Goal: Task Accomplishment & Management: Manage account settings

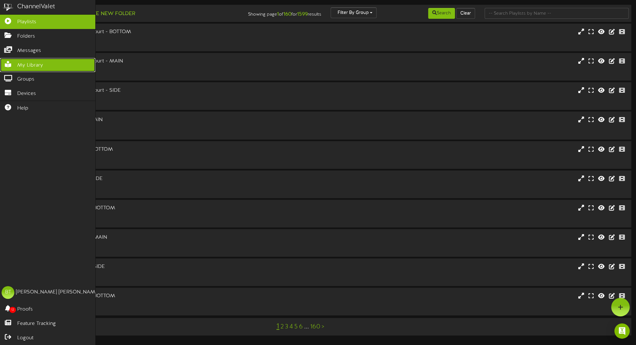
click at [31, 58] on link "My Library" at bounding box center [47, 65] width 95 height 14
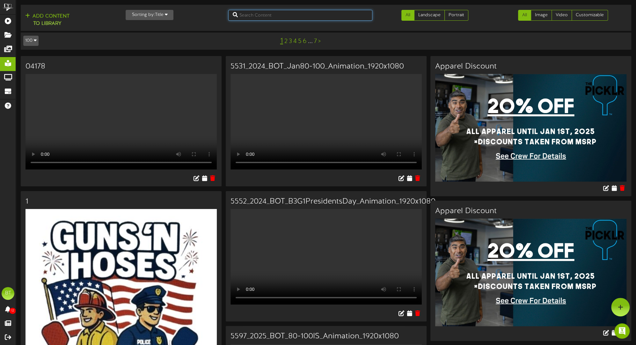
click at [285, 17] on input "text" at bounding box center [300, 15] width 144 height 11
type input "m"
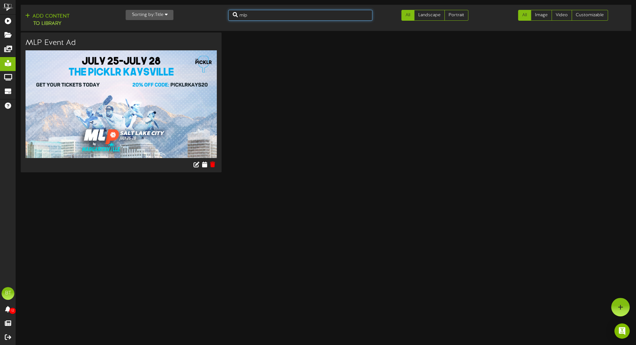
drag, startPoint x: 253, startPoint y: 16, endPoint x: 228, endPoint y: 15, distance: 25.2
click at [228, 15] on input "mlp" at bounding box center [300, 15] width 144 height 11
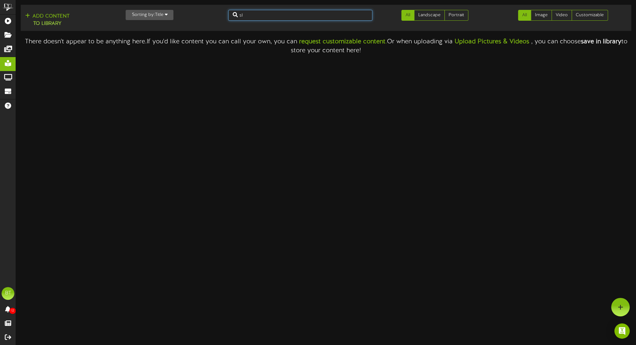
type input "s"
type input "m"
type input "j"
type input "[GEOGRAPHIC_DATA]"
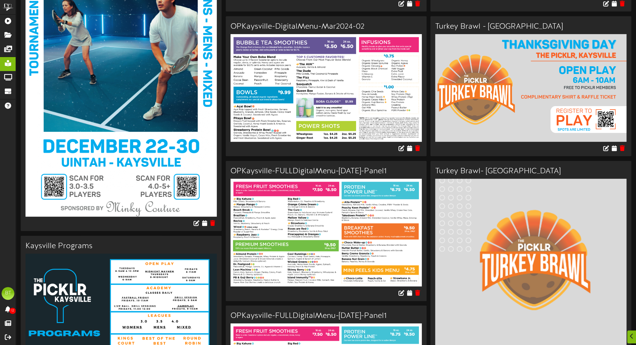
scroll to position [190, 0]
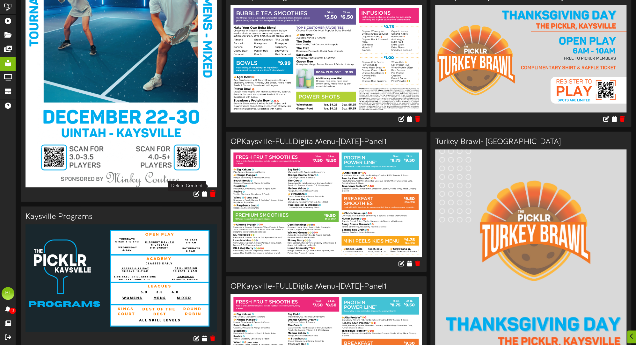
click at [214, 190] on icon at bounding box center [212, 193] width 6 height 7
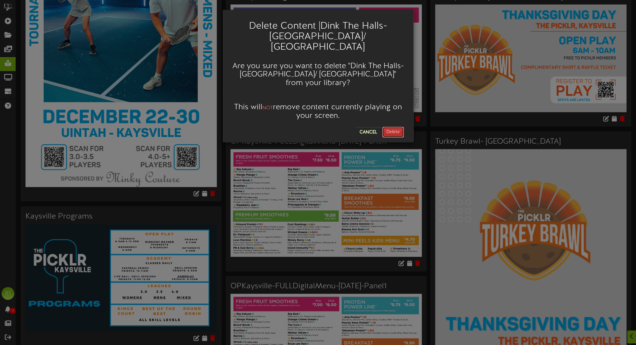
scroll to position [189, 0]
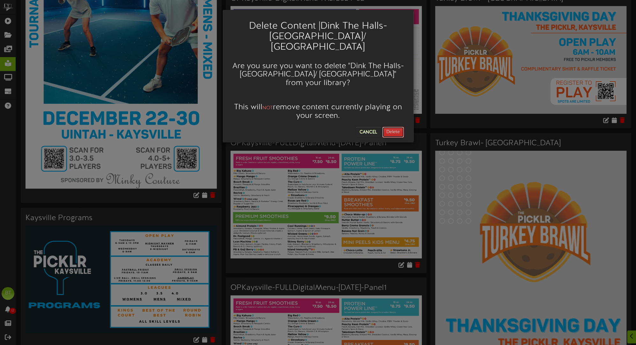
click at [389, 127] on button "Delete" at bounding box center [393, 132] width 22 height 11
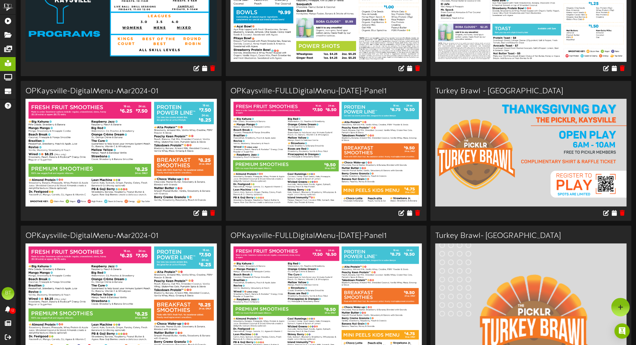
scroll to position [0, 0]
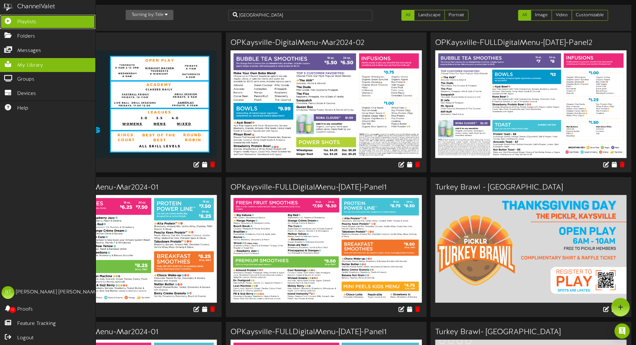
click at [11, 19] on icon at bounding box center [8, 20] width 16 height 5
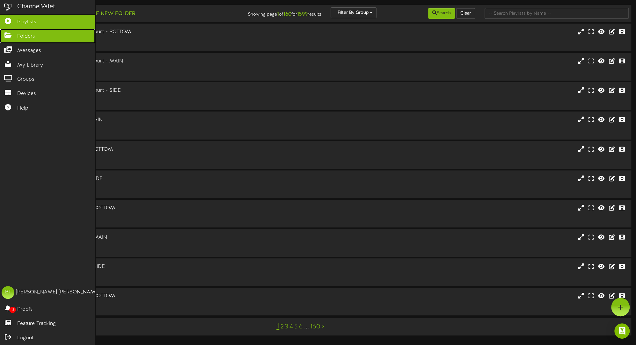
click at [40, 39] on link "Folders" at bounding box center [47, 36] width 95 height 14
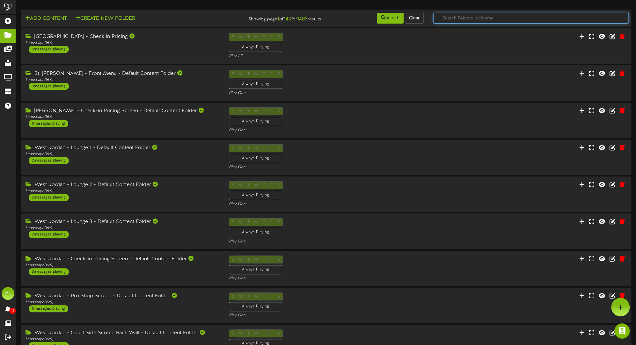
click at [486, 17] on input "text" at bounding box center [530, 18] width 195 height 11
type input "kaysville club"
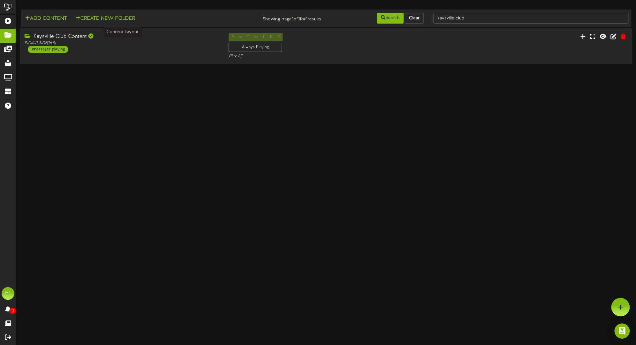
click at [95, 41] on div "PICKLR SIDE ( 16:9 )" at bounding box center [122, 42] width 195 height 5
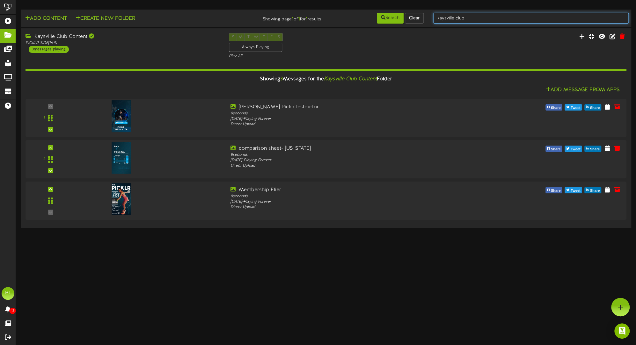
click at [486, 20] on input "kaysville club" at bounding box center [530, 18] width 195 height 11
type input "mlp"
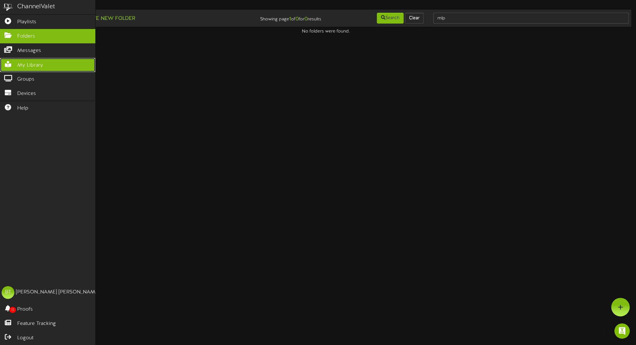
click at [33, 70] on link "My Library" at bounding box center [47, 65] width 95 height 14
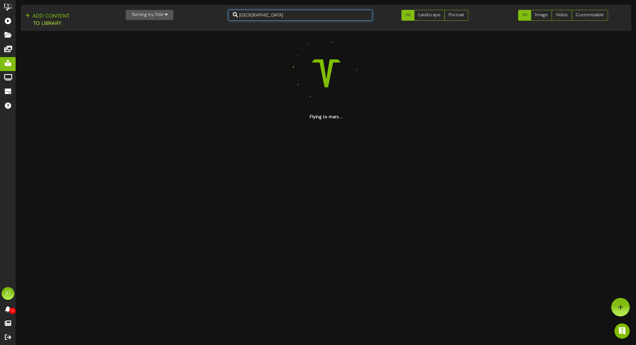
drag, startPoint x: 275, startPoint y: 18, endPoint x: 271, endPoint y: 18, distance: 3.6
click at [271, 18] on input "[GEOGRAPHIC_DATA]" at bounding box center [300, 15] width 144 height 11
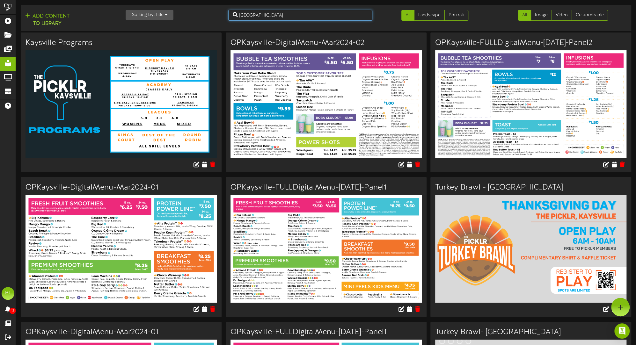
drag, startPoint x: 248, startPoint y: 14, endPoint x: 224, endPoint y: 13, distance: 24.6
click at [224, 13] on div "[GEOGRAPHIC_DATA]" at bounding box center [301, 15] width 154 height 11
type input "mlp"
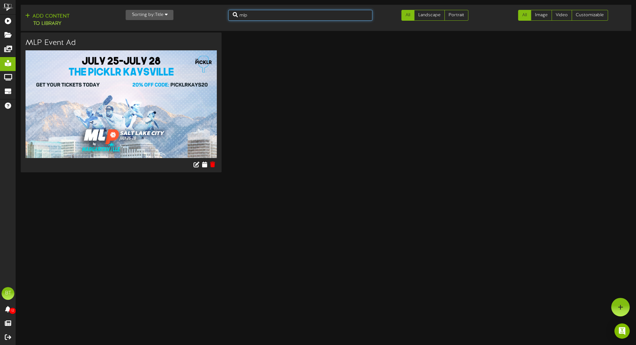
drag, startPoint x: 275, startPoint y: 17, endPoint x: 225, endPoint y: 16, distance: 49.4
click at [225, 16] on div "mlp" at bounding box center [301, 15] width 154 height 11
click at [209, 161] on icon at bounding box center [212, 164] width 6 height 7
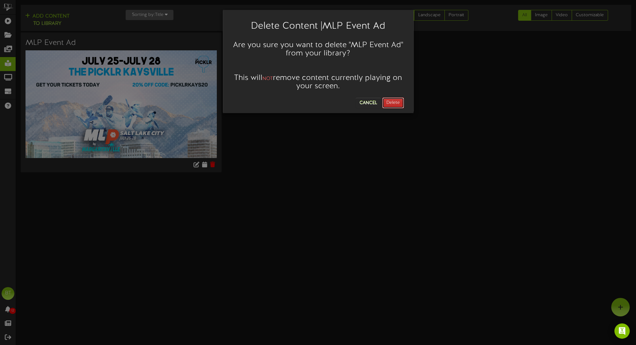
click at [393, 101] on button "Delete" at bounding box center [393, 103] width 22 height 11
